Goal: Information Seeking & Learning: Find specific fact

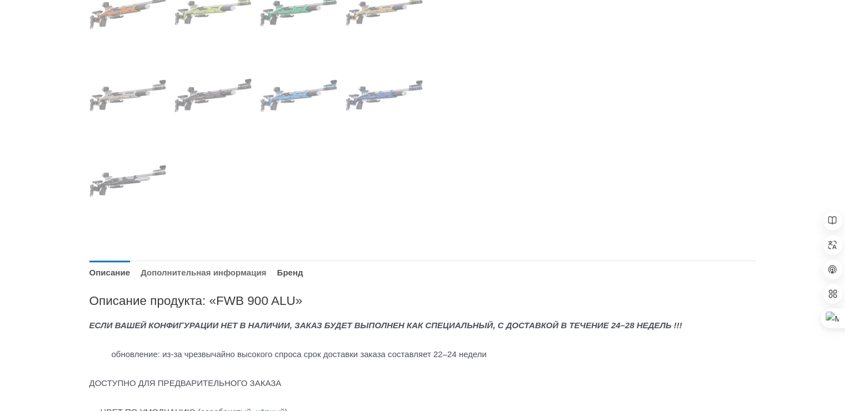
scroll to position [888, 0]
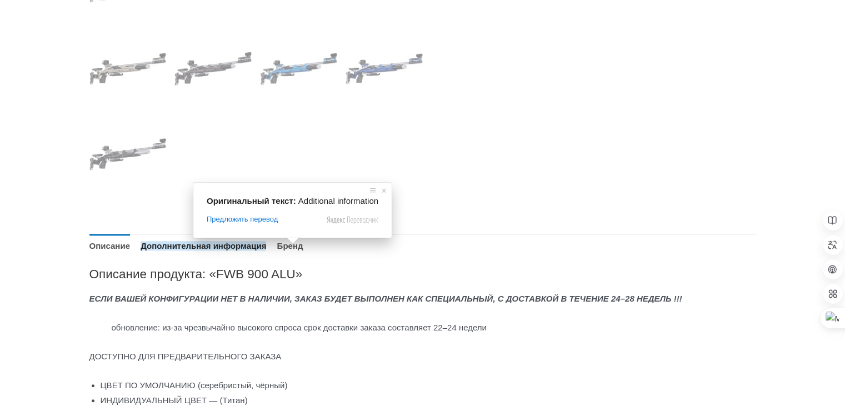
click at [200, 249] on ya-tr-span "Дополнительная информация" at bounding box center [202, 245] width 125 height 9
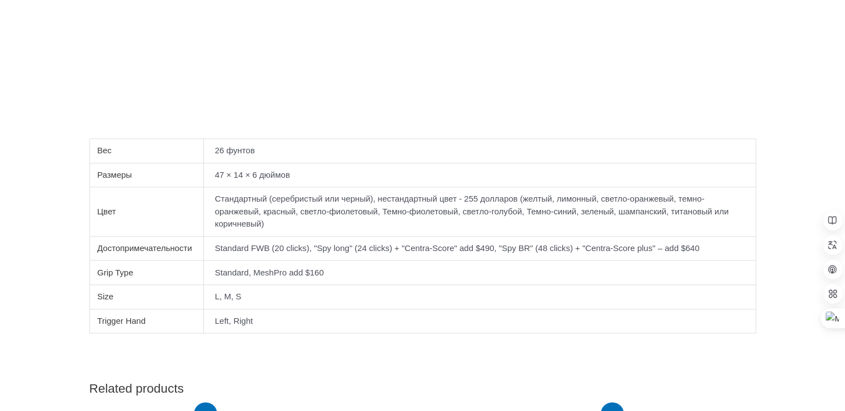
scroll to position [1444, 0]
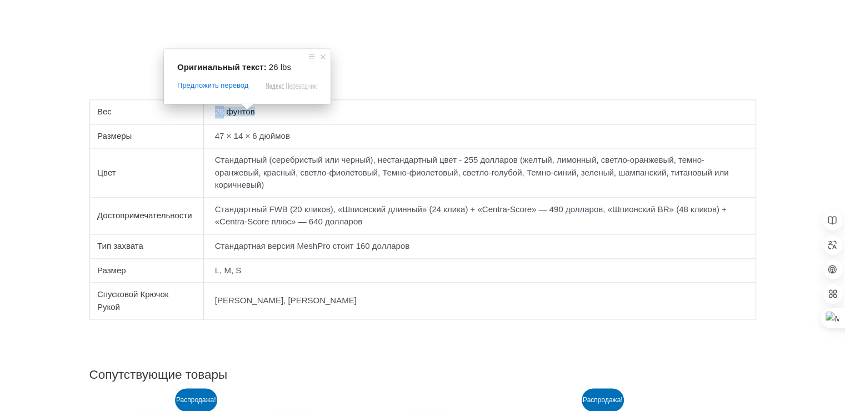
drag, startPoint x: 232, startPoint y: 112, endPoint x: 225, endPoint y: 112, distance: 7.2
click at [225, 112] on ya-tr-span "26 фунтов" at bounding box center [235, 111] width 40 height 9
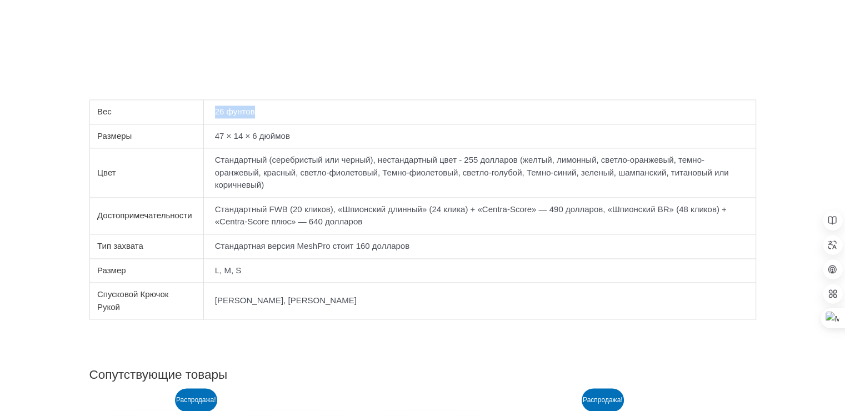
drag, startPoint x: 274, startPoint y: 111, endPoint x: 224, endPoint y: 111, distance: 50.0
click at [224, 111] on td "26 фунтов" at bounding box center [480, 112] width 552 height 24
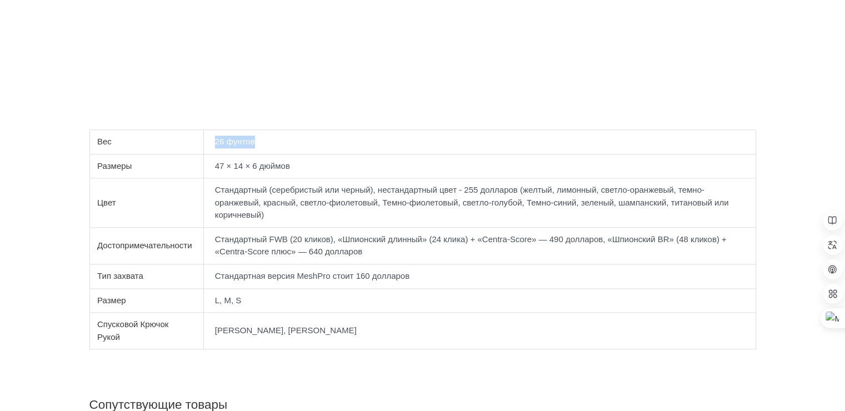
scroll to position [1388, 0]
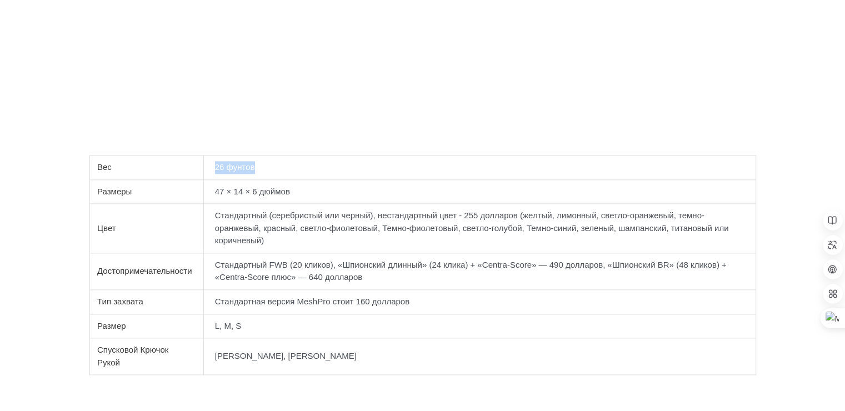
click at [396, 174] on td "26 фунтов" at bounding box center [480, 167] width 552 height 24
click at [391, 170] on td "26 фунтов" at bounding box center [480, 167] width 552 height 24
click at [533, 249] on td "Стандартный (серебристый или черный), нестандартный цвет - 255 долларов (желтый…" at bounding box center [480, 228] width 552 height 49
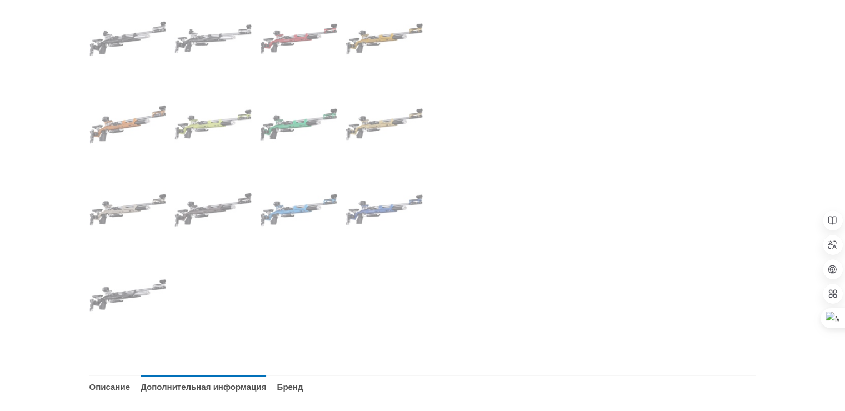
scroll to position [722, 0]
